Goal: Submit feedback/report problem

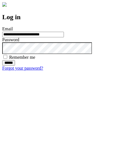
click at [15, 66] on input "******" at bounding box center [8, 63] width 13 height 6
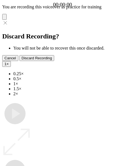
type input "**********"
